Goal: Task Accomplishment & Management: Manage account settings

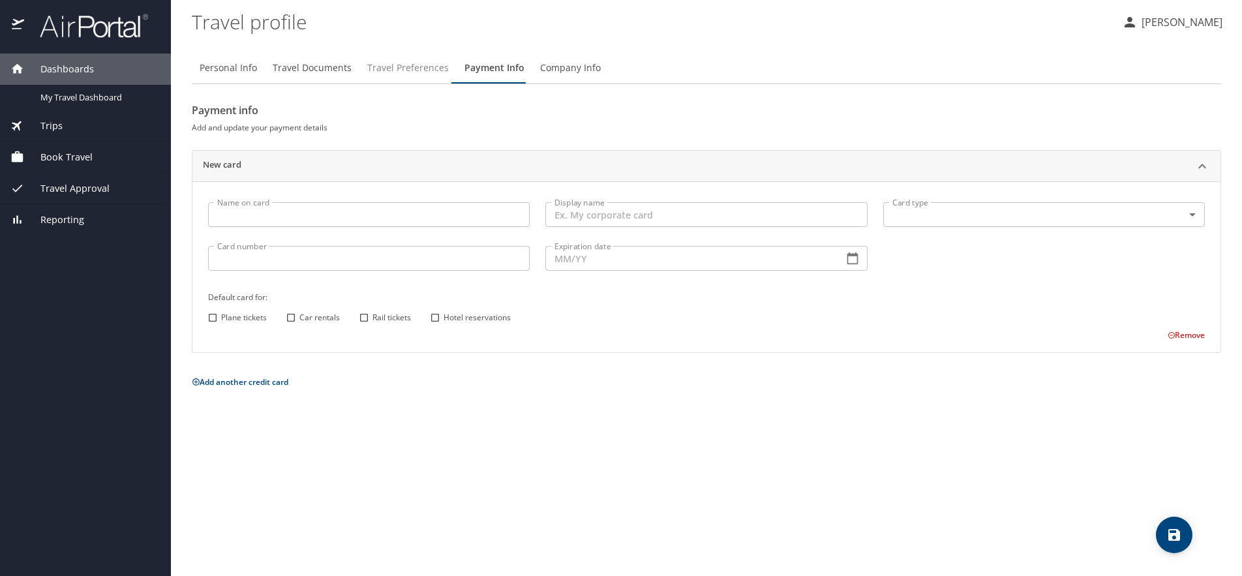
click at [403, 63] on span "Travel Preferences" at bounding box center [408, 68] width 82 height 16
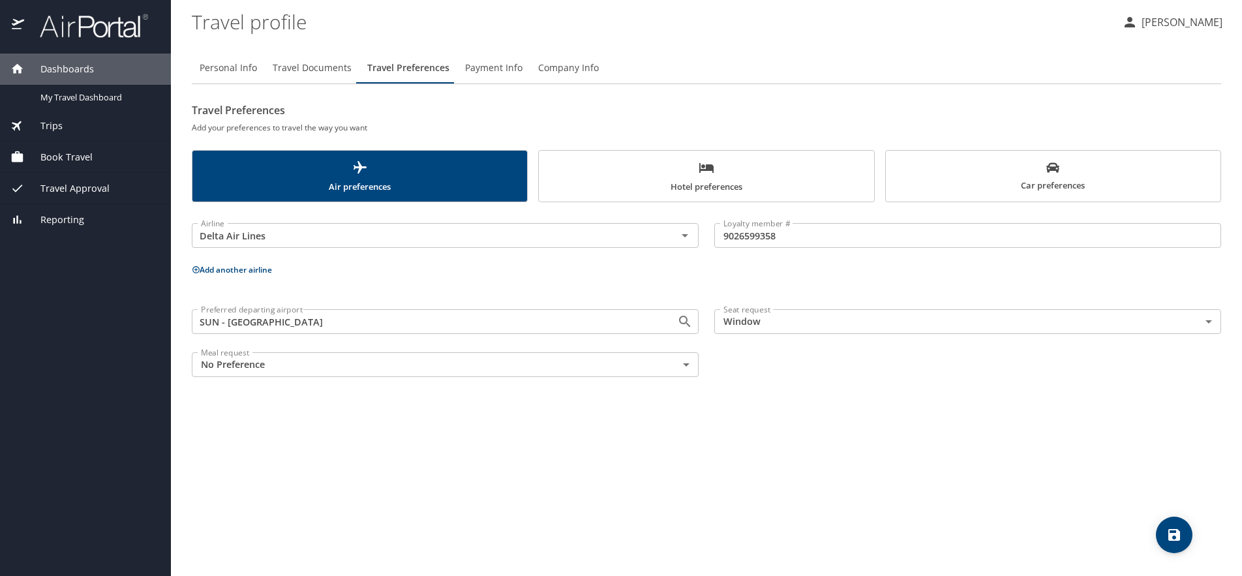
click at [318, 65] on span "Travel Documents" at bounding box center [312, 68] width 79 height 16
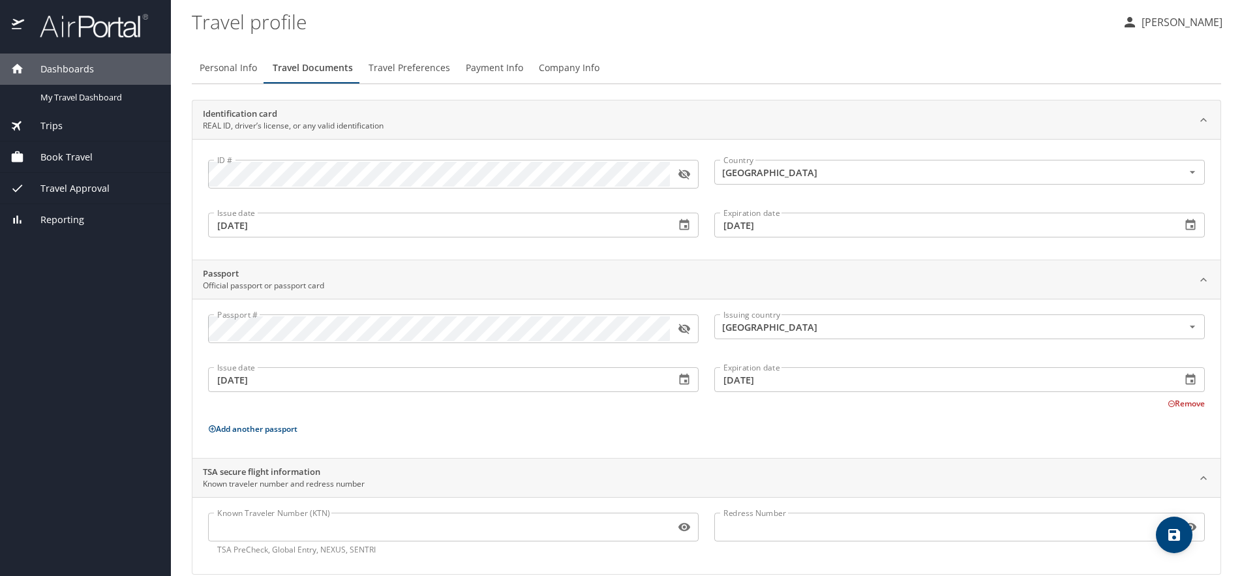
click at [238, 64] on span "Personal Info" at bounding box center [228, 68] width 57 height 16
select select "US"
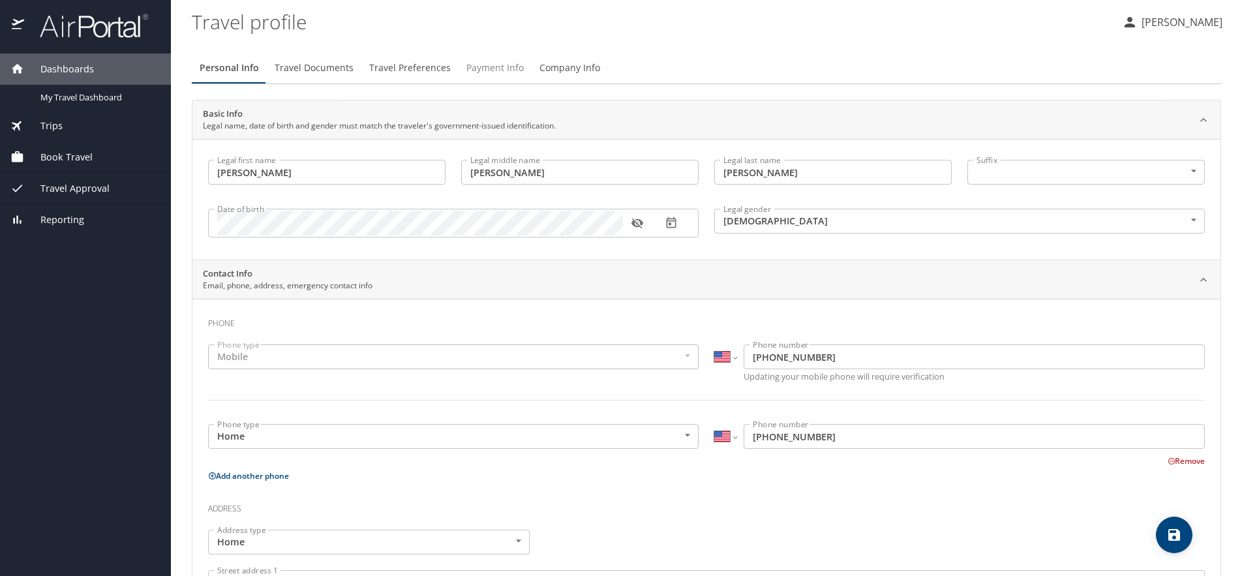
click at [491, 65] on span "Payment Info" at bounding box center [494, 68] width 57 height 16
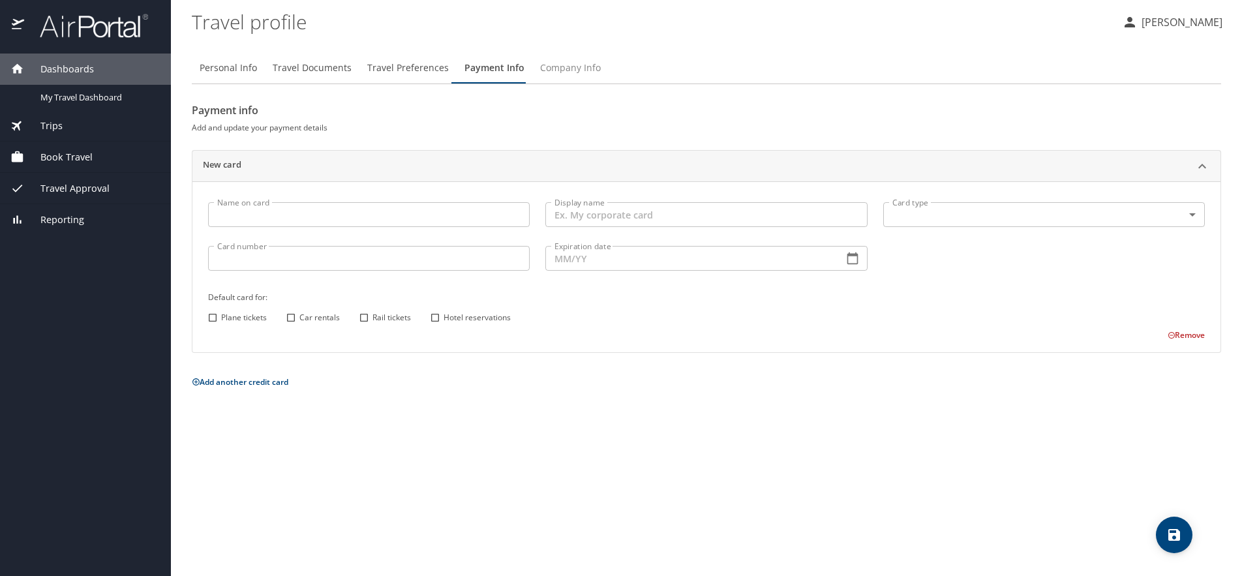
click at [571, 70] on span "Company Info" at bounding box center [570, 68] width 61 height 16
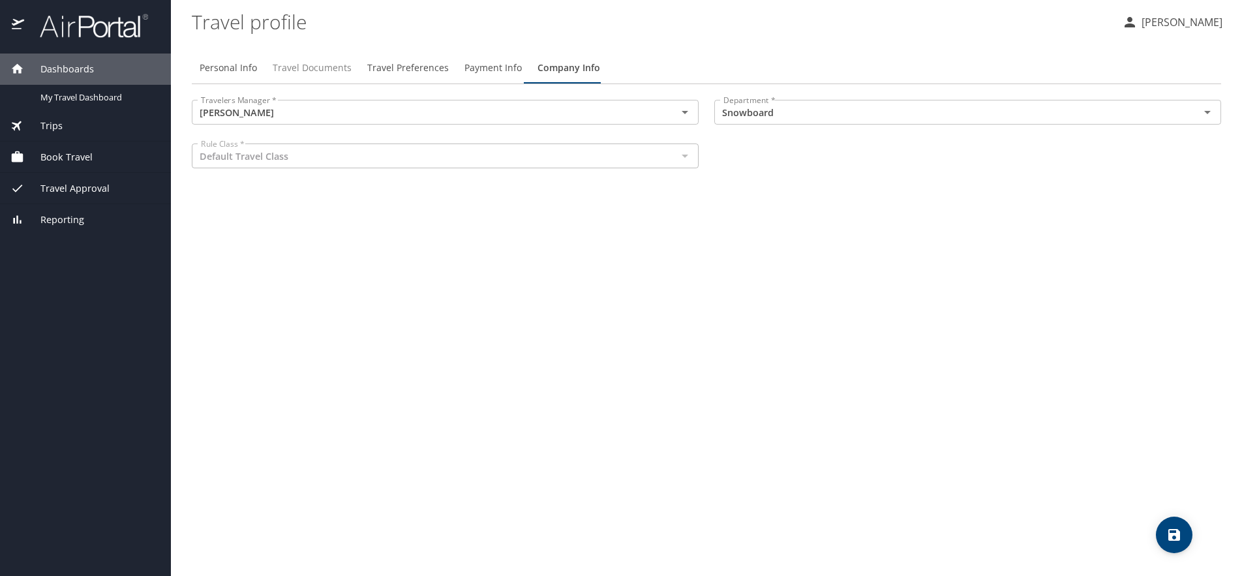
click at [302, 69] on span "Travel Documents" at bounding box center [312, 68] width 79 height 16
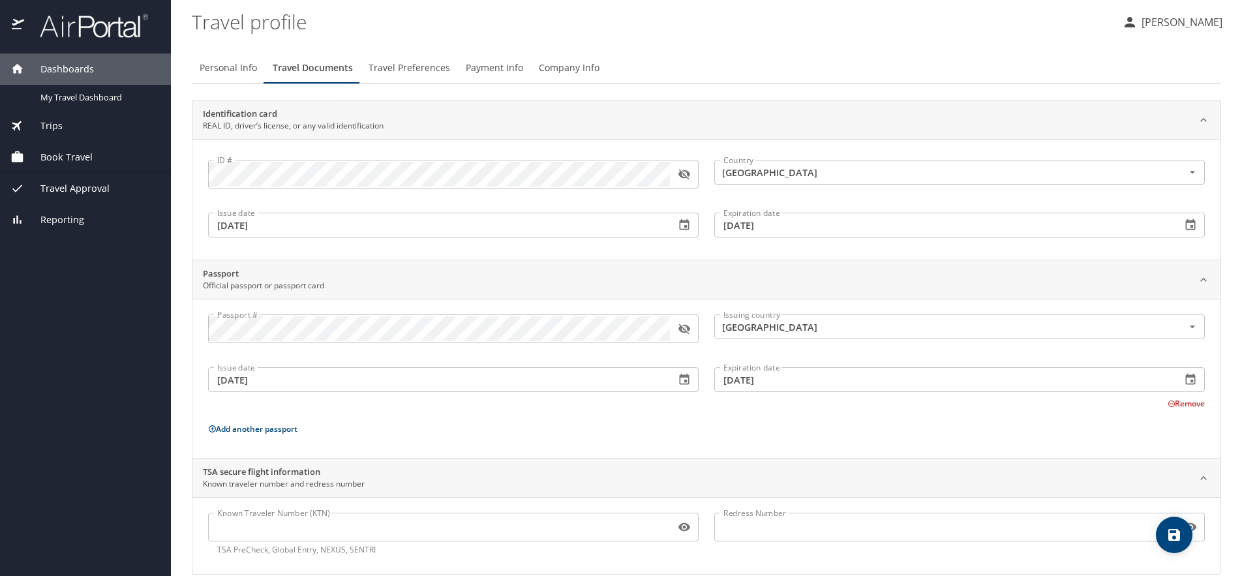
click at [214, 69] on span "Personal Info" at bounding box center [228, 68] width 57 height 16
select select "US"
